Goal: Check status: Check status

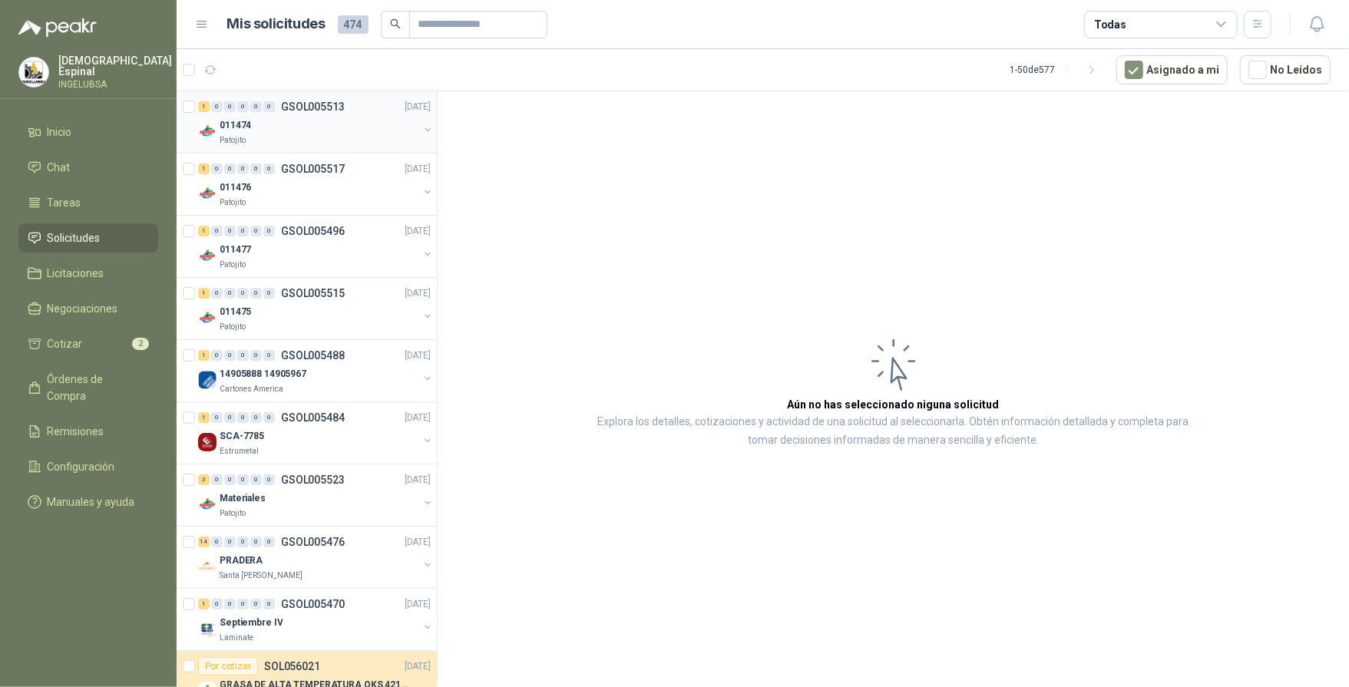
click at [316, 122] on div "011474" at bounding box center [319, 125] width 199 height 18
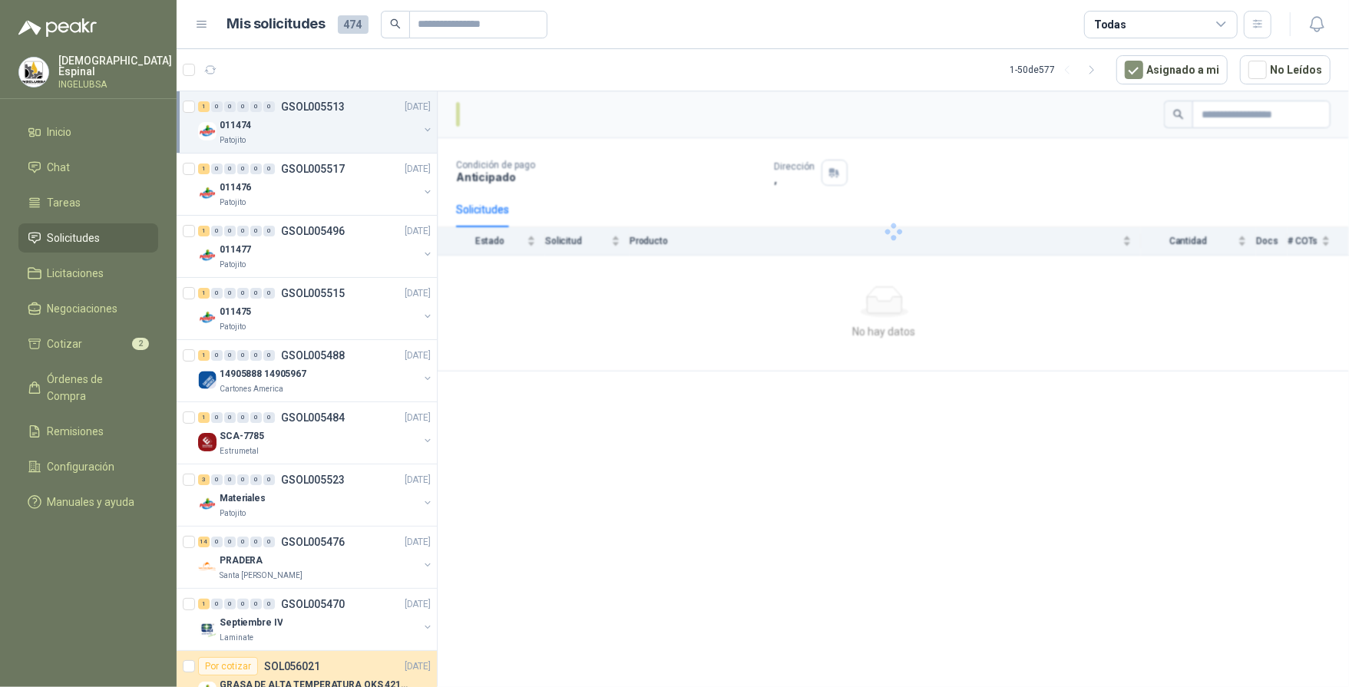
click at [82, 237] on span "Solicitudes" at bounding box center [74, 238] width 53 height 17
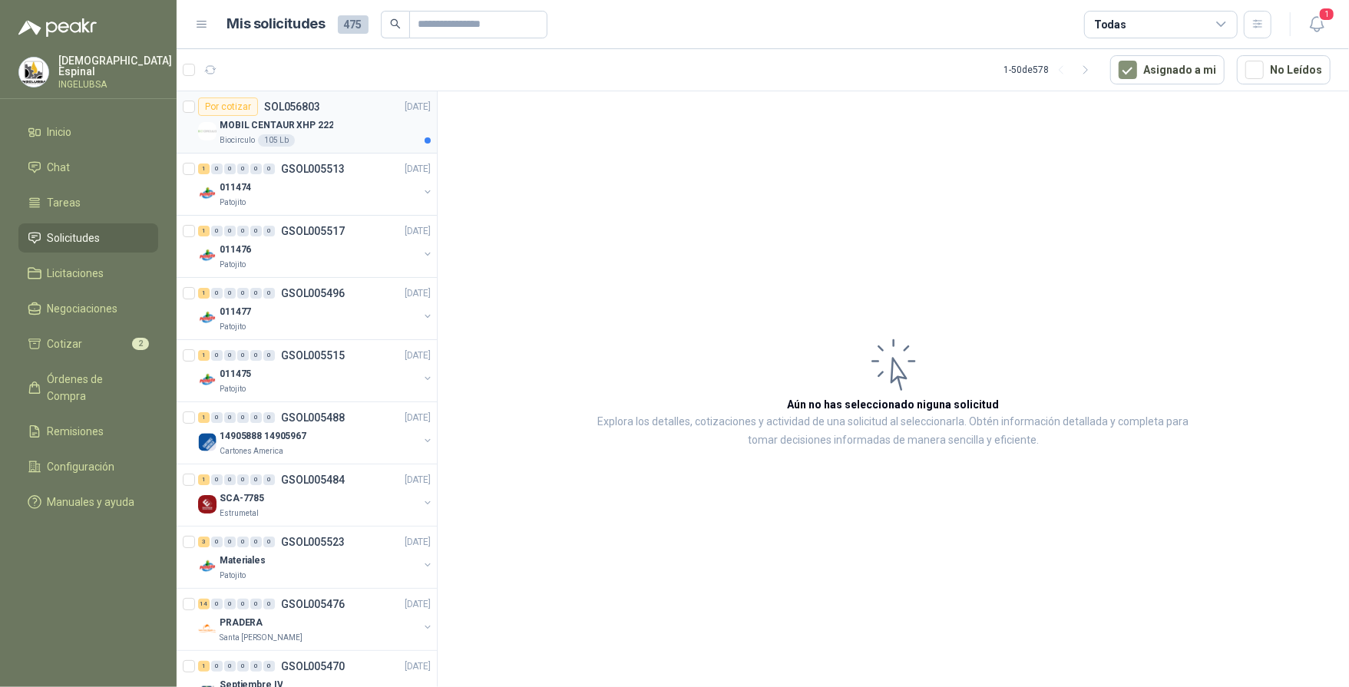
click at [353, 137] on div "Biocirculo 105 Lb" at bounding box center [325, 140] width 211 height 12
